Goal: Transaction & Acquisition: Subscribe to service/newsletter

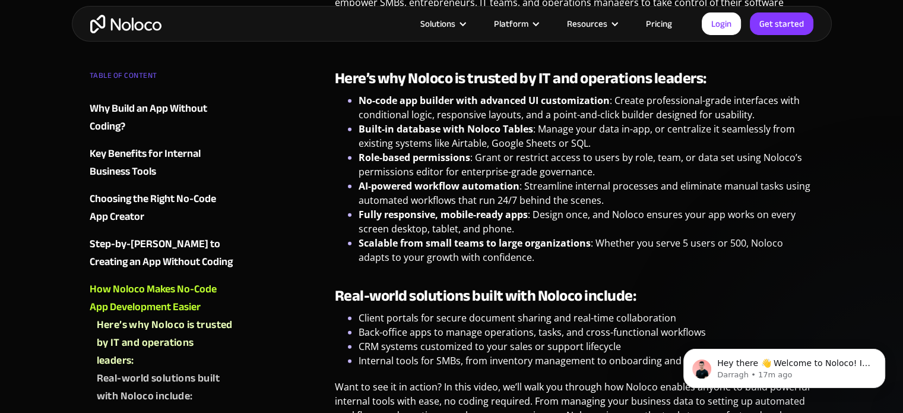
scroll to position [3479, 0]
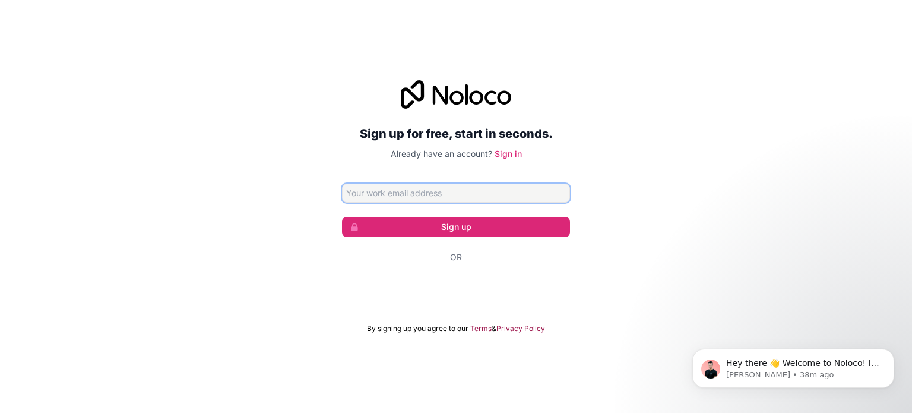
click at [436, 197] on input "Email address" at bounding box center [456, 192] width 228 height 19
type input "[EMAIL_ADDRESS][DOMAIN_NAME]"
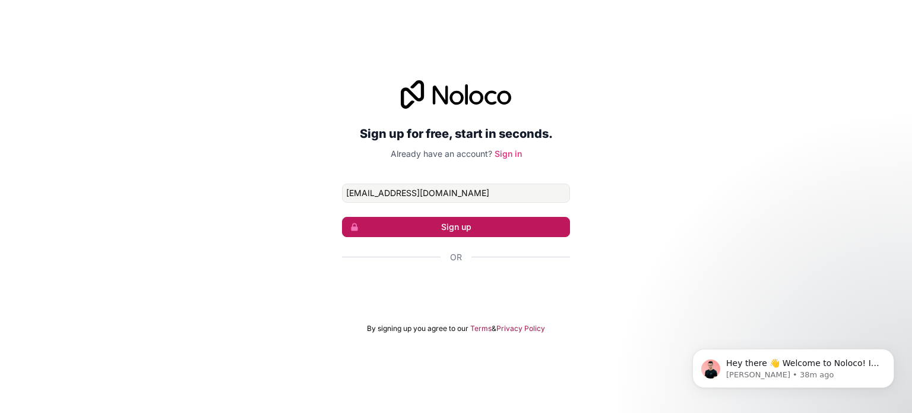
click at [449, 228] on button "Sign up" at bounding box center [456, 227] width 228 height 20
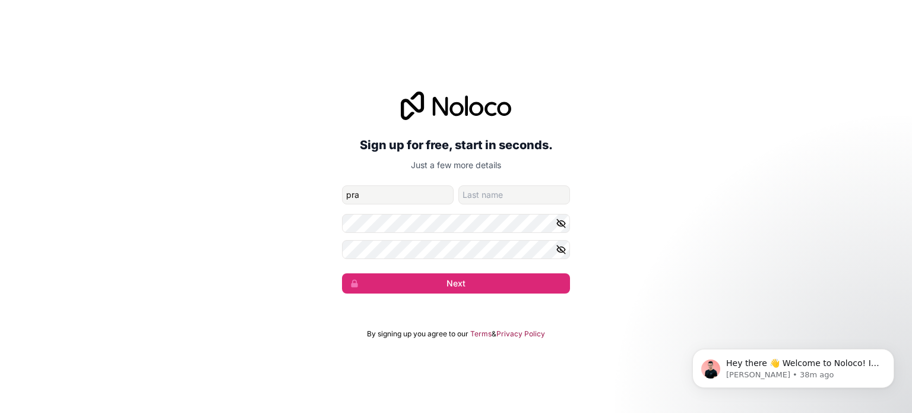
click at [371, 194] on input "pra" at bounding box center [398, 194] width 112 height 19
type input "Prathessh"
type input "Naik"
click at [384, 235] on form "[EMAIL_ADDRESS][DOMAIN_NAME] [PERSON_NAME] Next" at bounding box center [456, 239] width 228 height 108
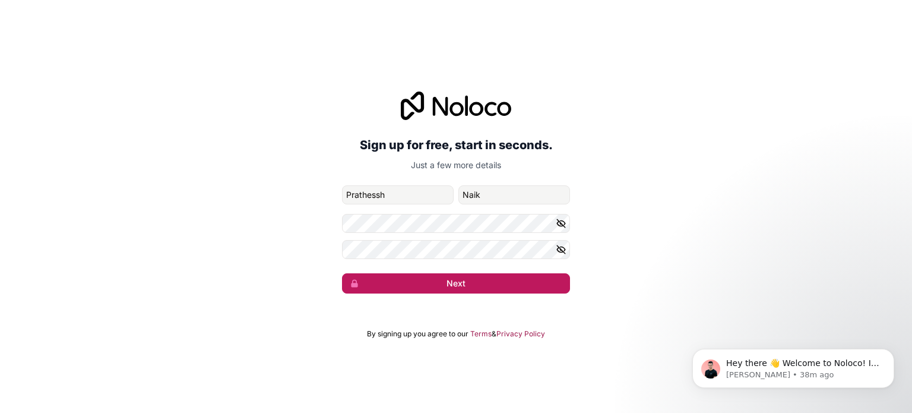
click at [414, 287] on button "Next" at bounding box center [456, 283] width 228 height 20
click at [428, 287] on button "Next" at bounding box center [456, 283] width 228 height 20
